Goal: Task Accomplishment & Management: Manage account settings

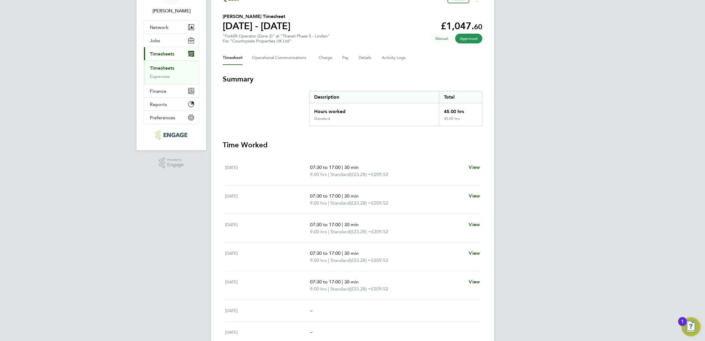
scroll to position [37, 0]
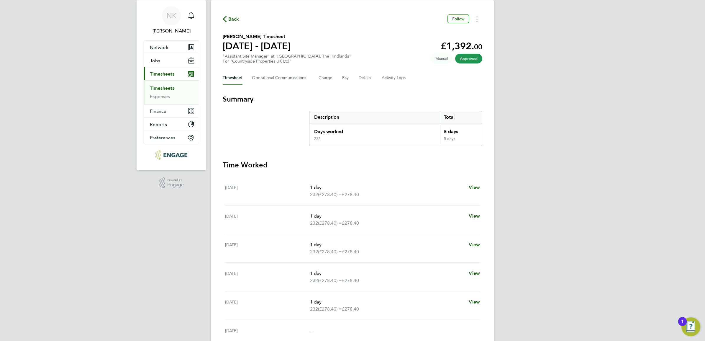
scroll to position [37, 0]
